Goal: Transaction & Acquisition: Purchase product/service

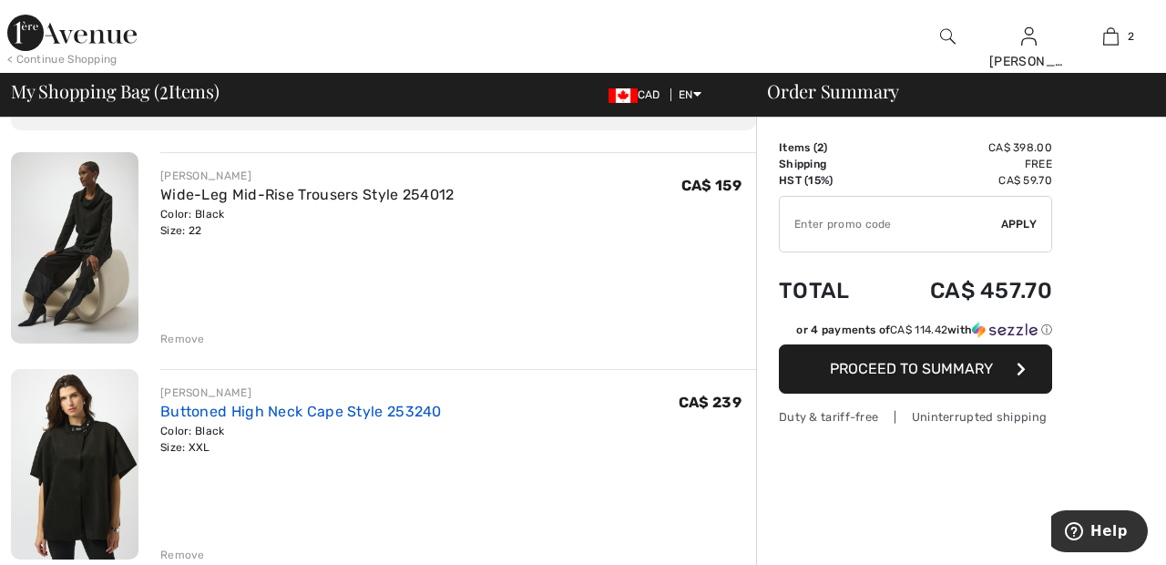
click at [165, 414] on link "Buttoned High Neck Cape Style 253240" at bounding box center [300, 411] width 281 height 17
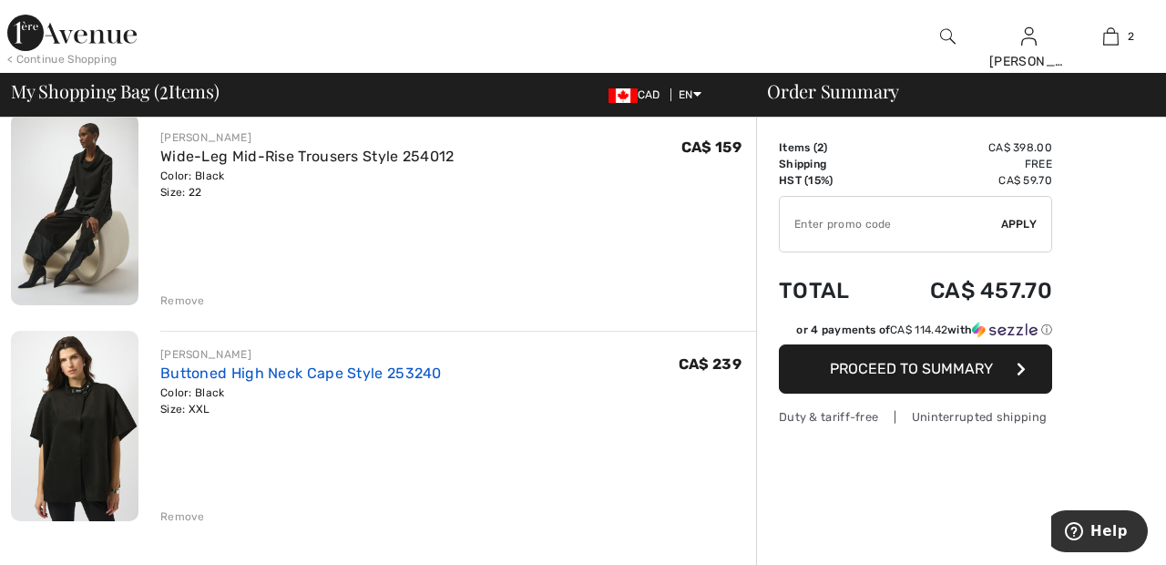
scroll to position [202, 0]
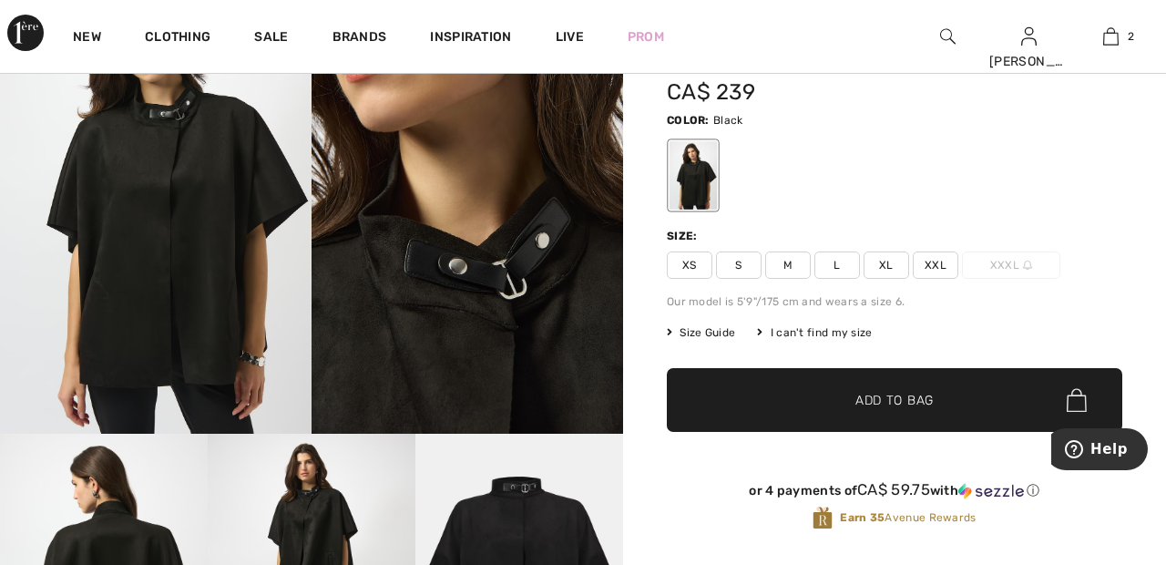
scroll to position [136, 0]
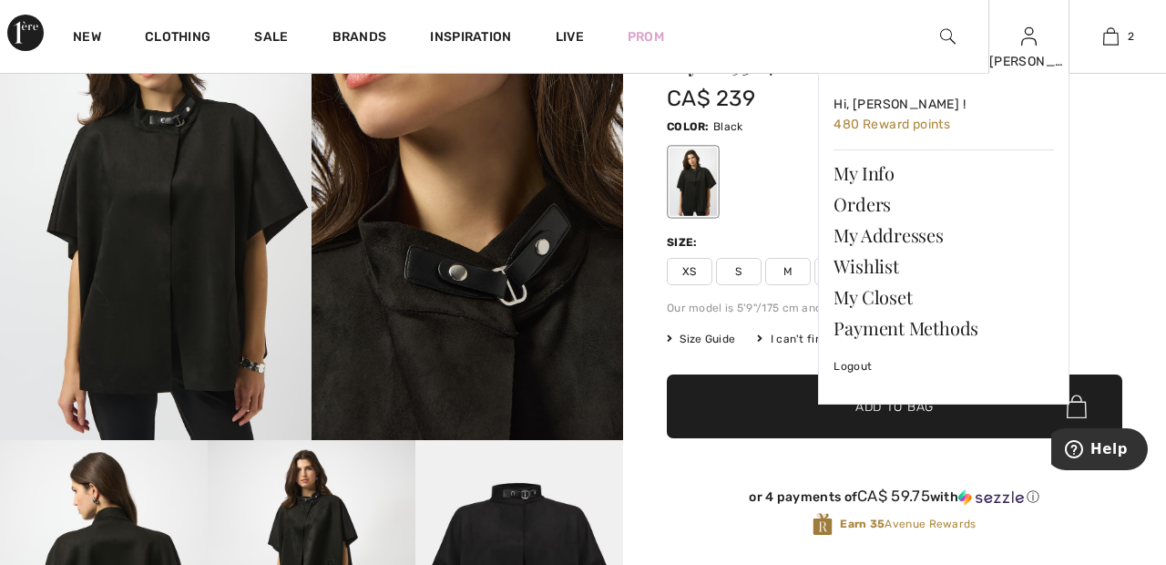
click at [1028, 44] on img at bounding box center [1028, 37] width 15 height 22
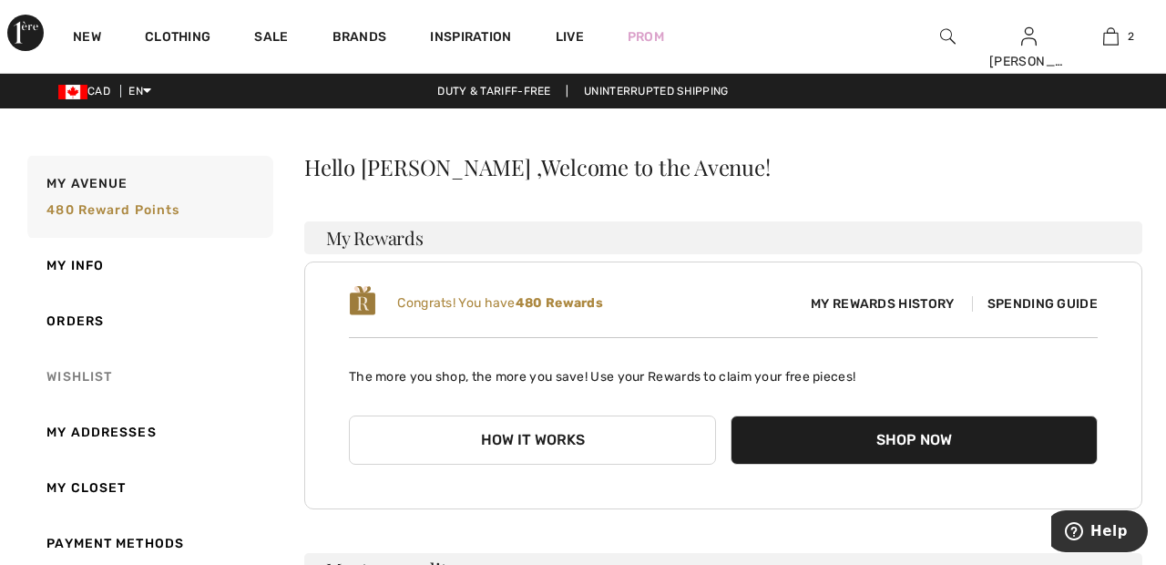
click at [87, 373] on link "Wishlist" at bounding box center [149, 377] width 250 height 56
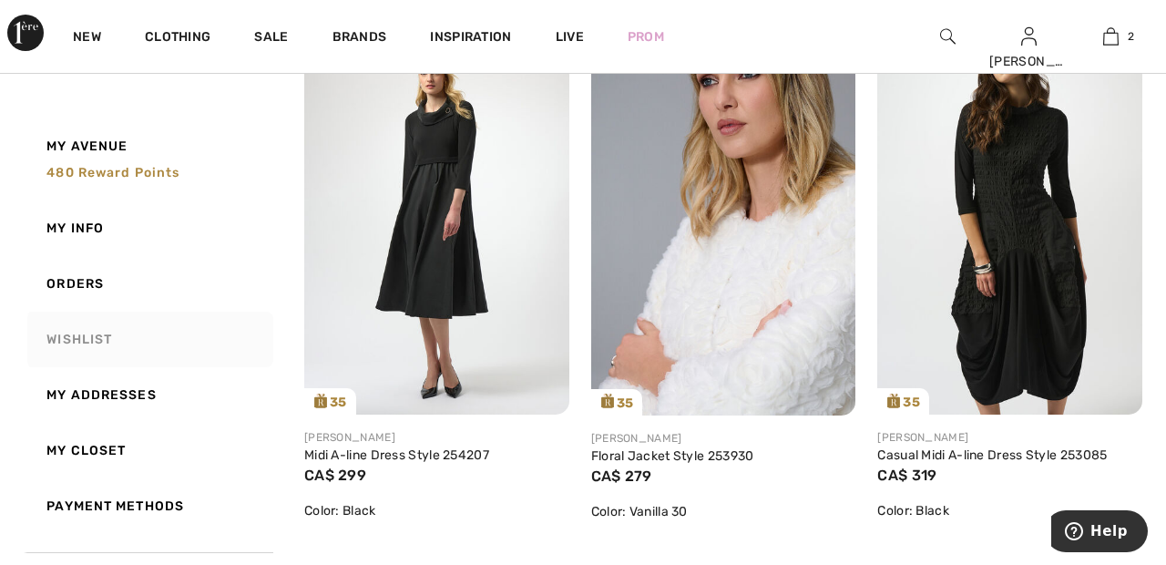
scroll to position [2004, 0]
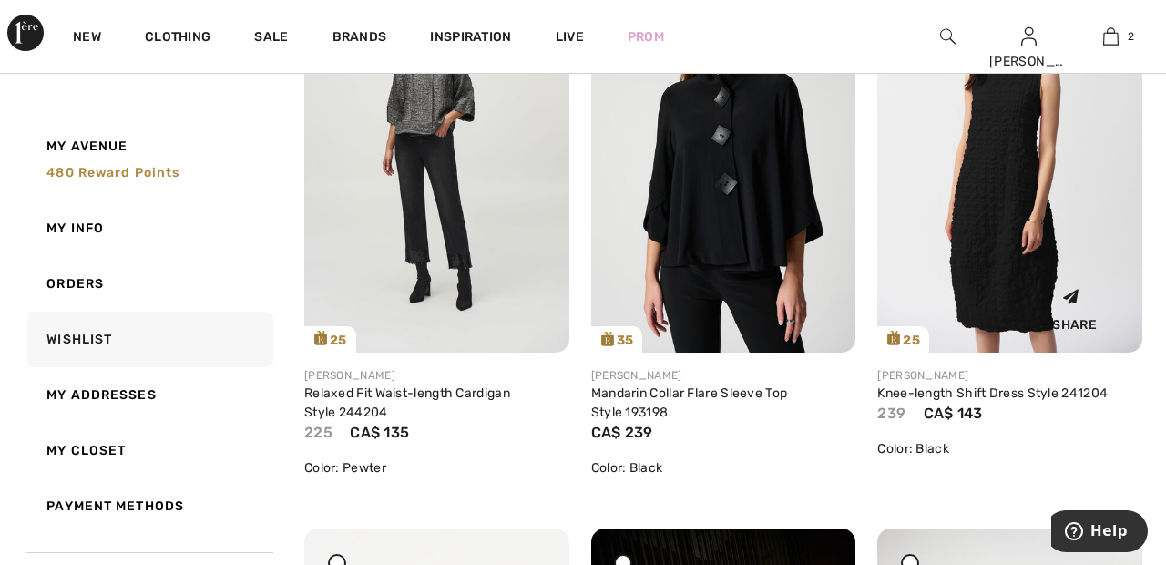
click at [1105, 306] on img at bounding box center [1009, 153] width 265 height 396
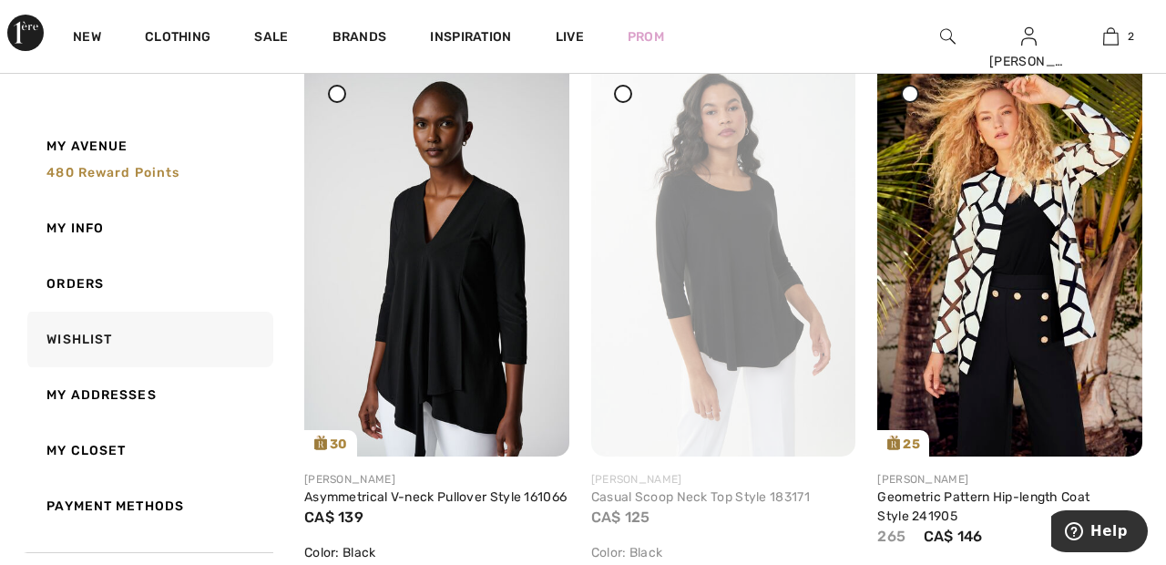
scroll to position [3581, 0]
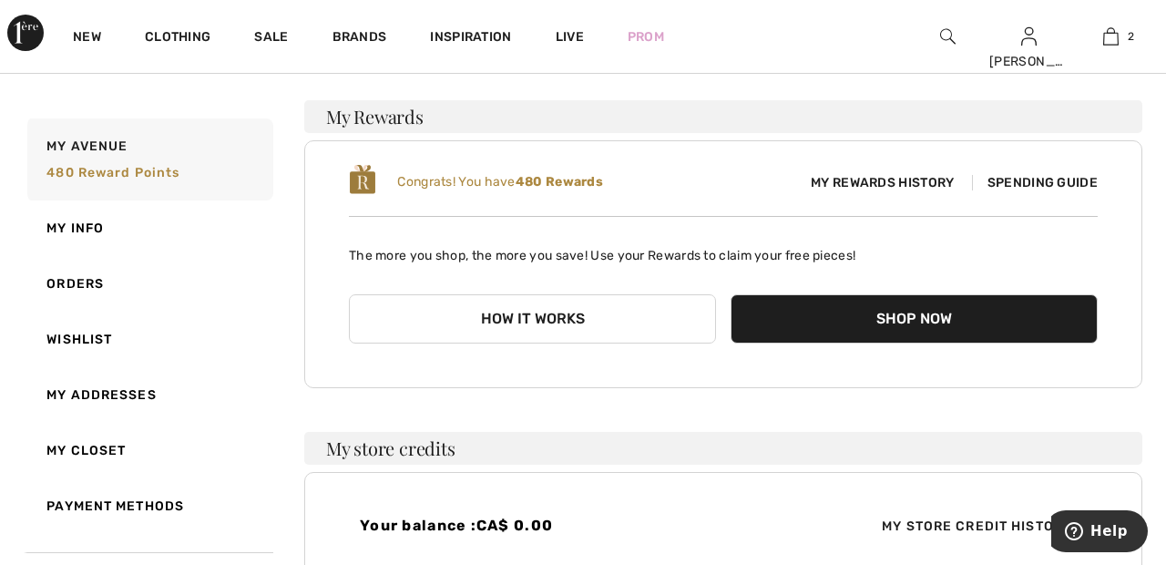
scroll to position [119, 0]
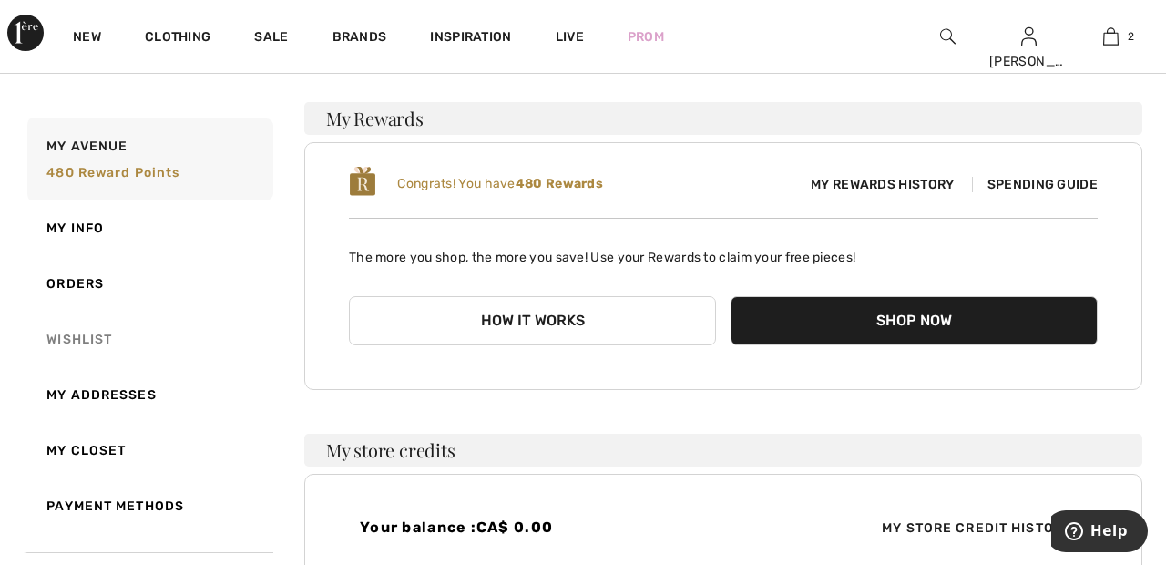
click at [99, 336] on link "Wishlist" at bounding box center [149, 340] width 250 height 56
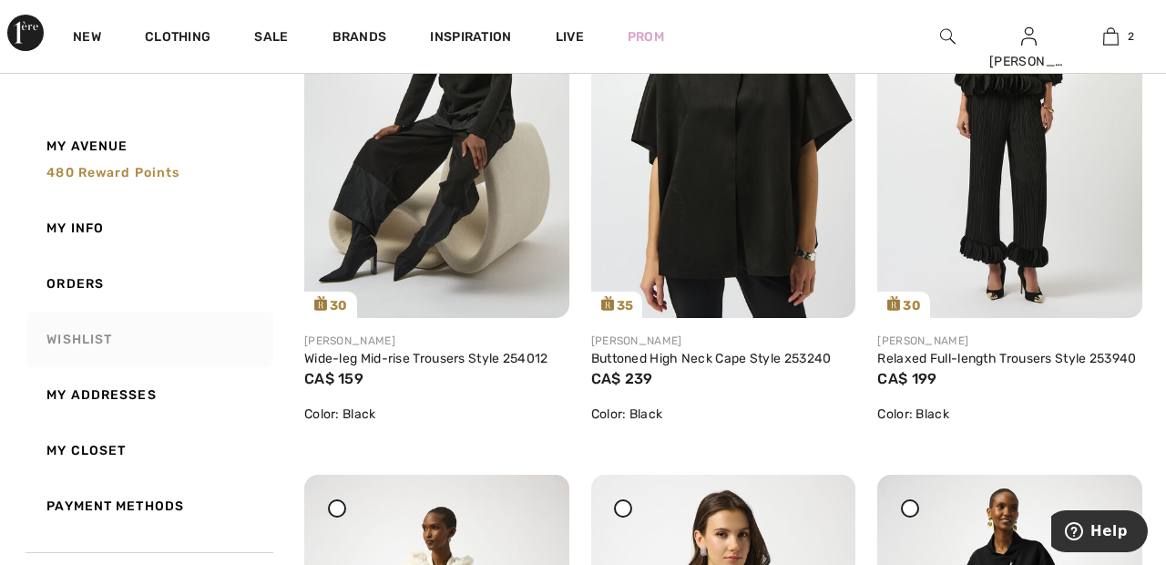
scroll to position [969, 0]
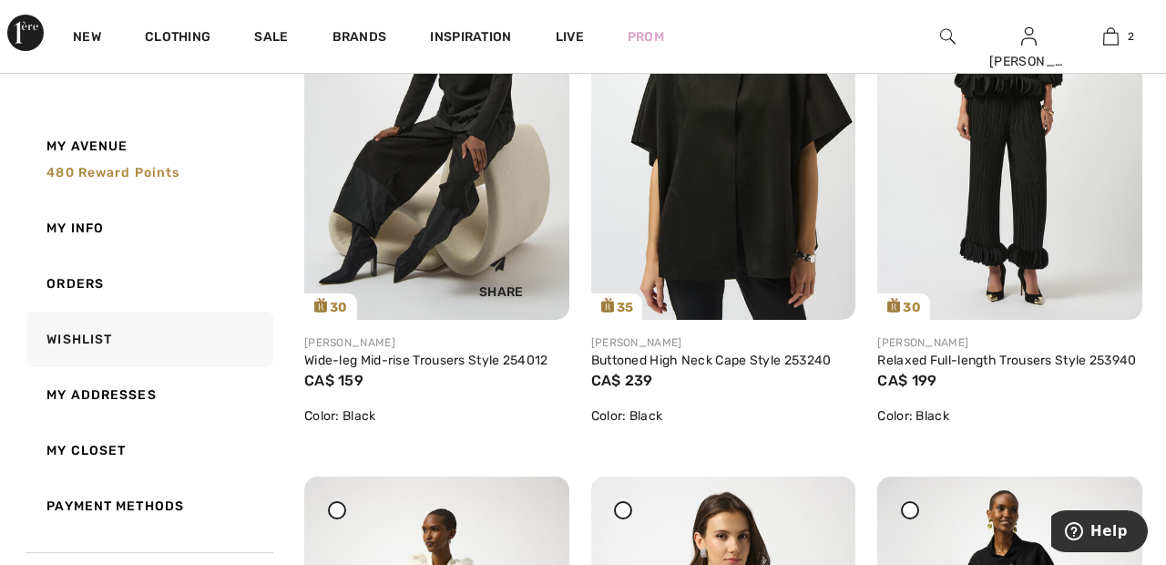
click at [429, 162] on img at bounding box center [436, 121] width 265 height 396
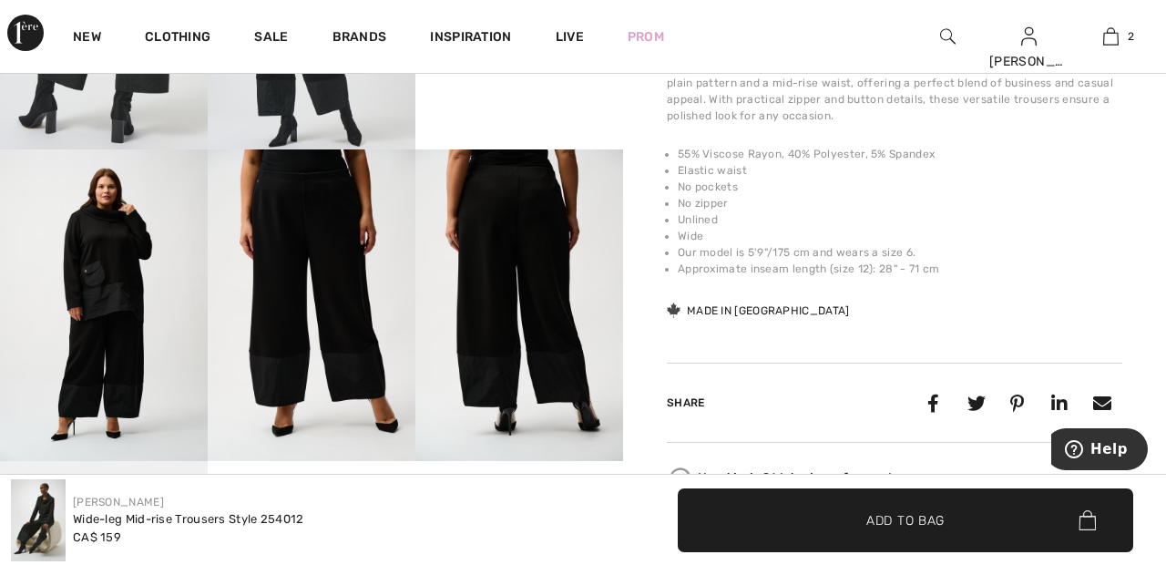
scroll to position [740, 0]
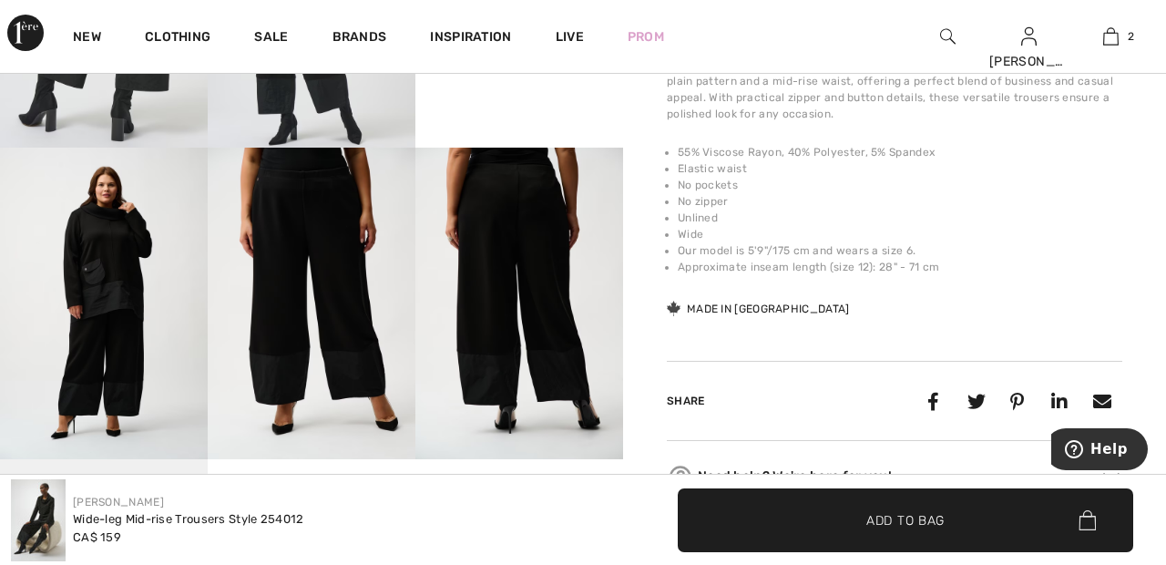
click at [124, 317] on img at bounding box center [104, 304] width 208 height 312
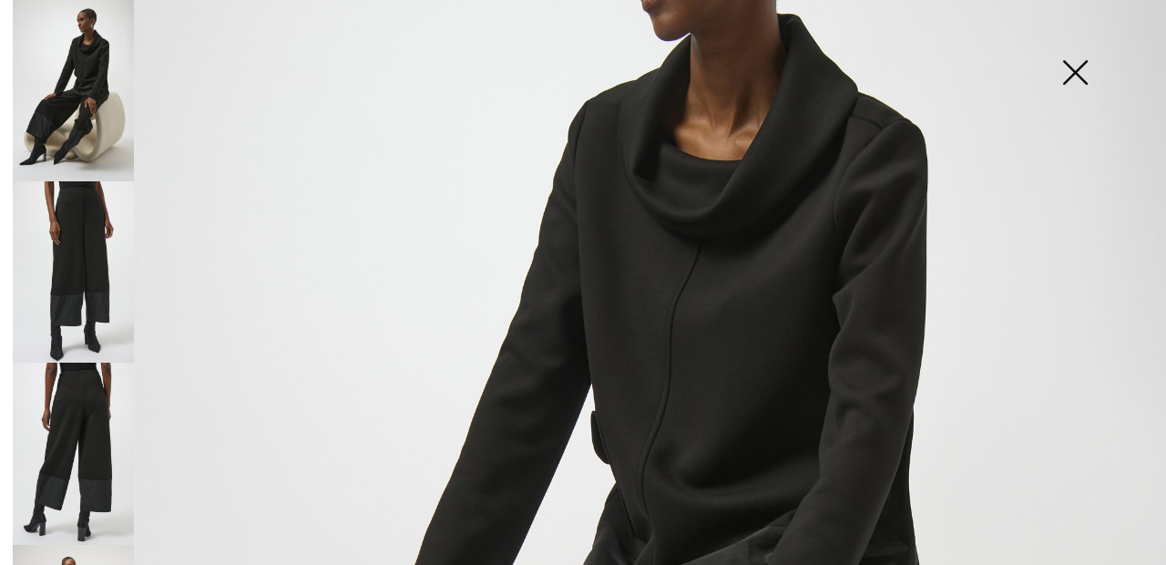
scroll to position [0, 0]
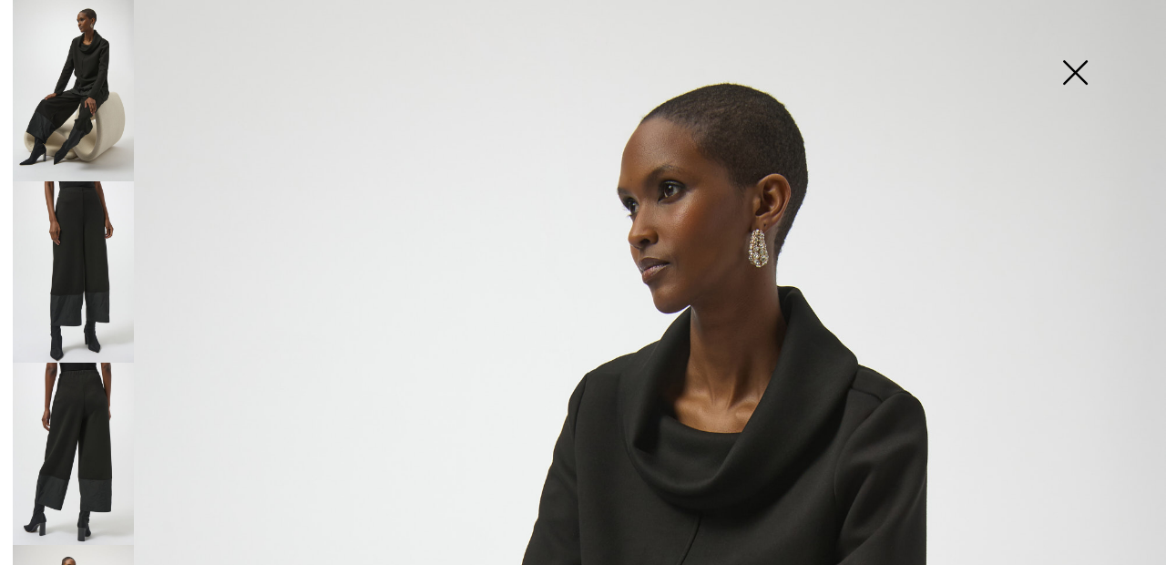
click at [1081, 70] on img at bounding box center [1074, 74] width 91 height 94
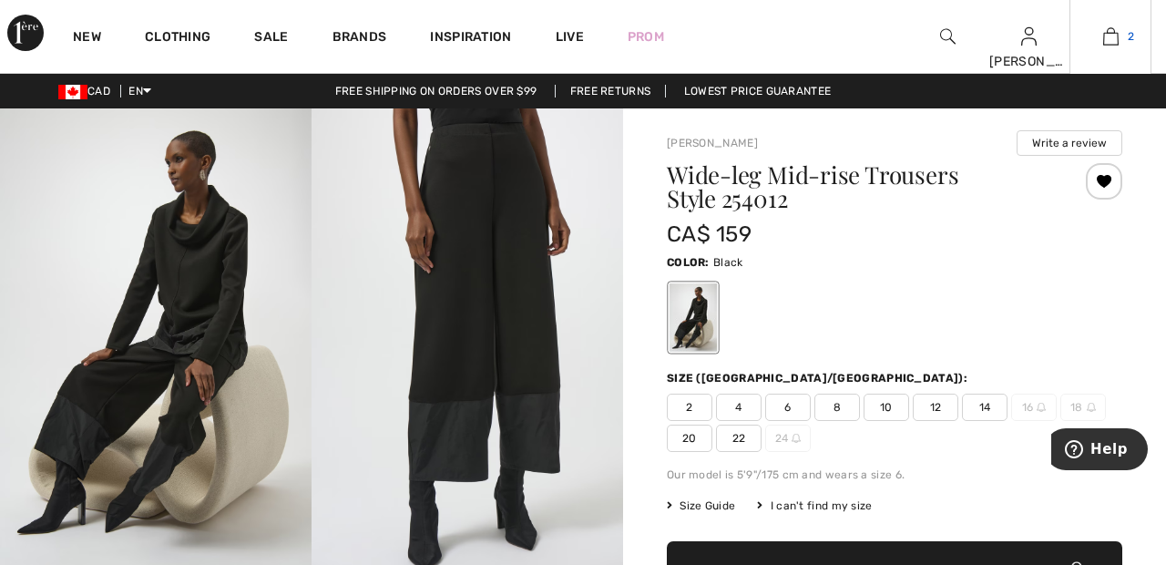
click at [1116, 42] on img at bounding box center [1110, 37] width 15 height 22
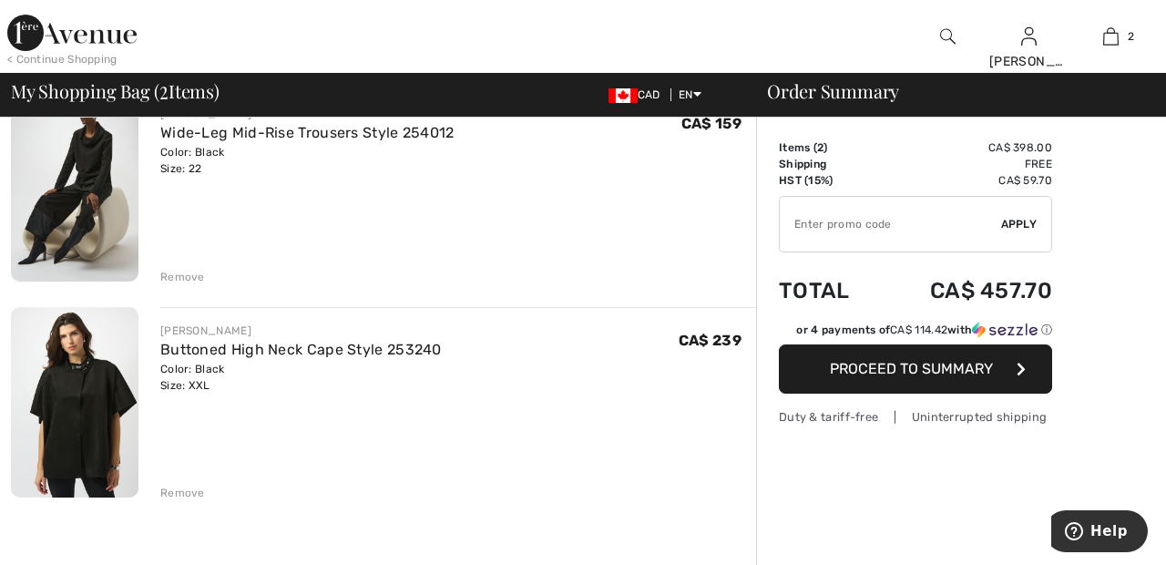
scroll to position [179, 0]
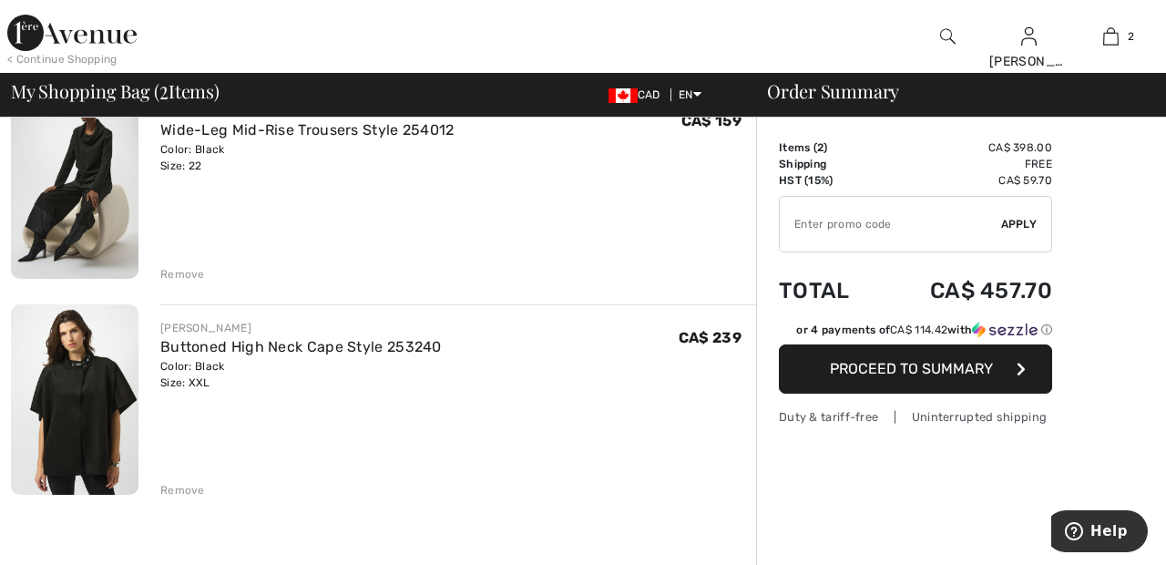
click at [195, 483] on div "Remove" at bounding box center [182, 490] width 45 height 16
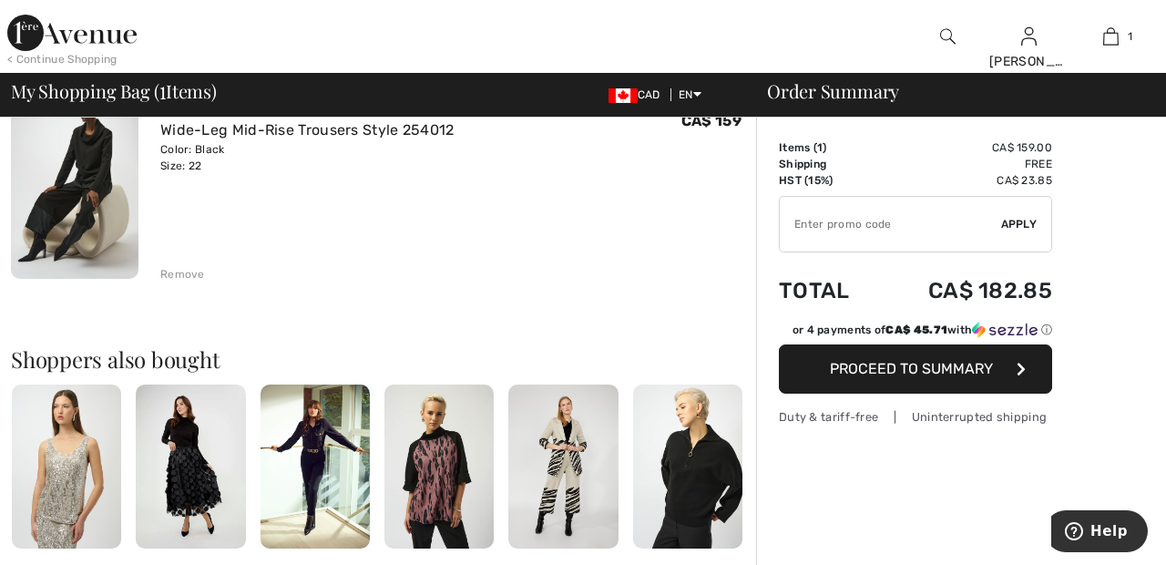
click at [1158, 203] on div "Order Summary Details Items ( 1 ) CA$ 159.00 Promo code CA$ 0.00 Shipping Free …" at bounding box center [961, 481] width 410 height 1087
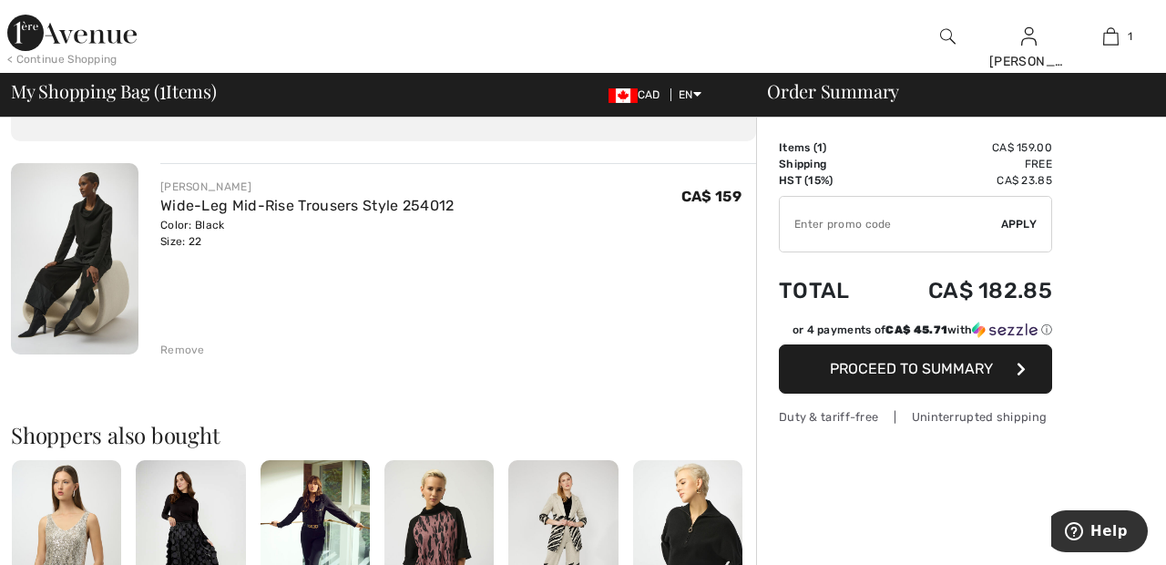
scroll to position [0, 0]
